Goal: Find specific page/section: Find specific page/section

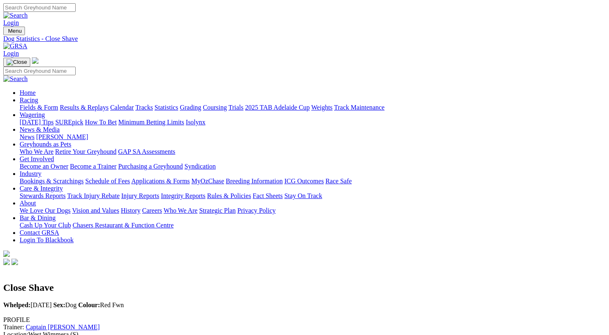
click at [33, 104] on link "Fields & Form" at bounding box center [39, 107] width 38 height 7
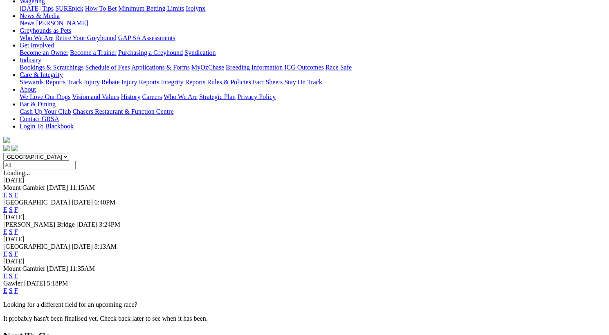
scroll to position [115, 0]
click at [18, 272] on link "F" at bounding box center [16, 275] width 4 height 7
